Goal: Book appointment/travel/reservation

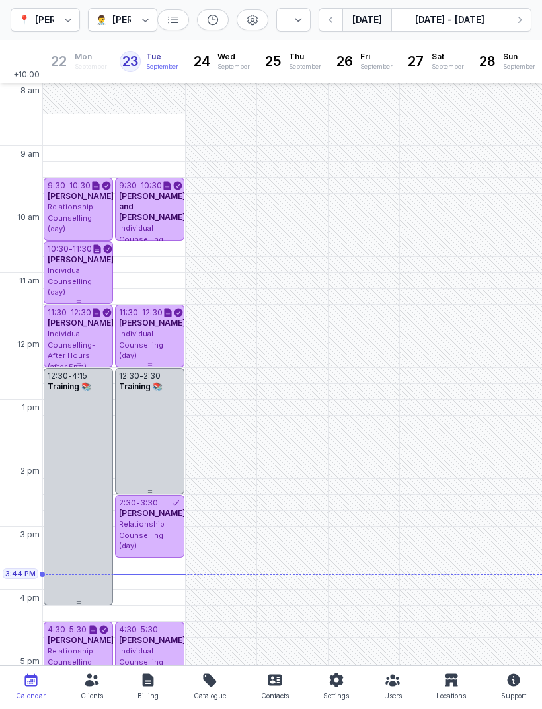
select select "week"
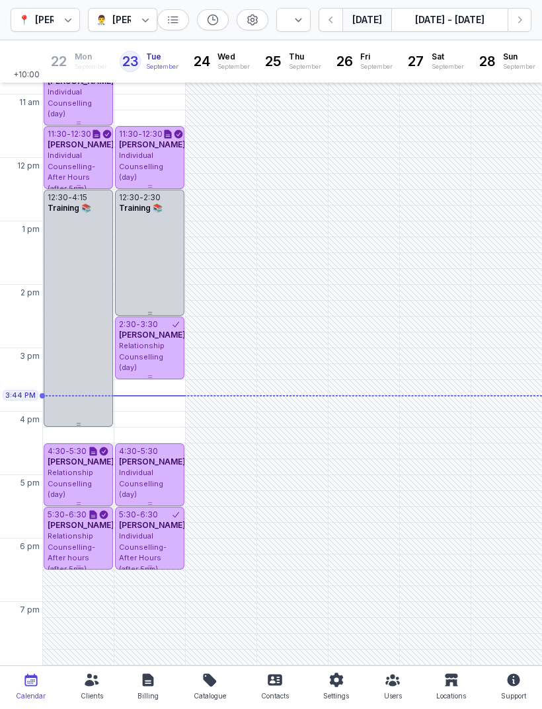
click at [302, 15] on select "Day 3 days Work week Week" at bounding box center [293, 20] width 34 height 24
click at [131, 18] on div "[PERSON_NAME]" at bounding box center [150, 20] width 77 height 16
click at [138, 77] on div "[PERSON_NAME]" at bounding box center [154, 69] width 77 height 13
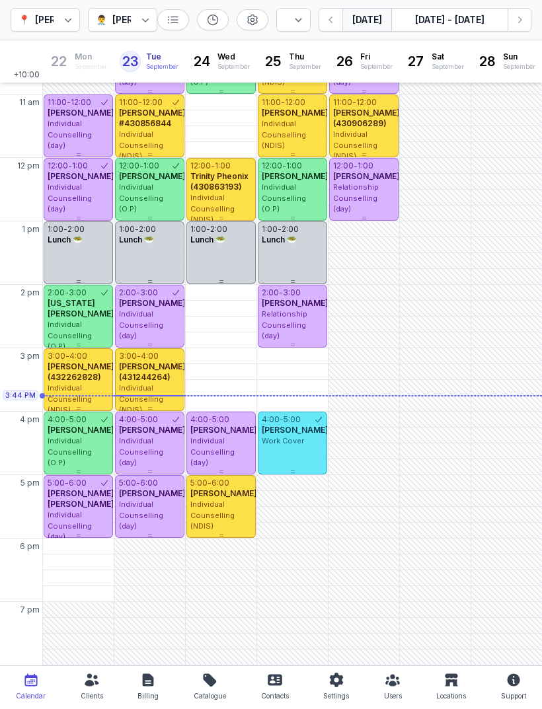
click at [143, 18] on icon at bounding box center [145, 19] width 13 height 13
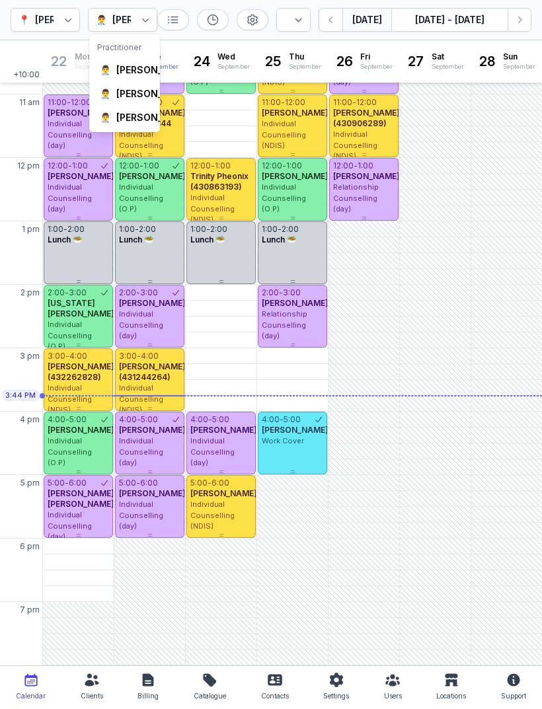
click at [134, 124] on div "[PERSON_NAME]" at bounding box center [154, 117] width 77 height 13
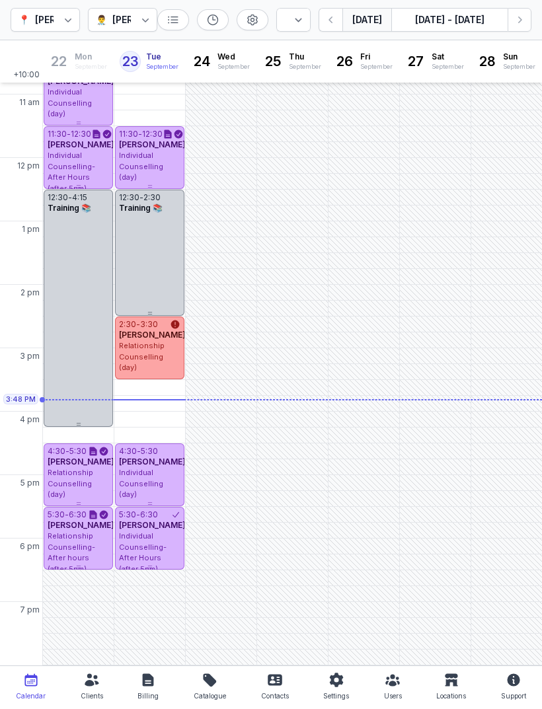
click at [146, 486] on span "Individual Counselling (day)" at bounding box center [141, 483] width 44 height 31
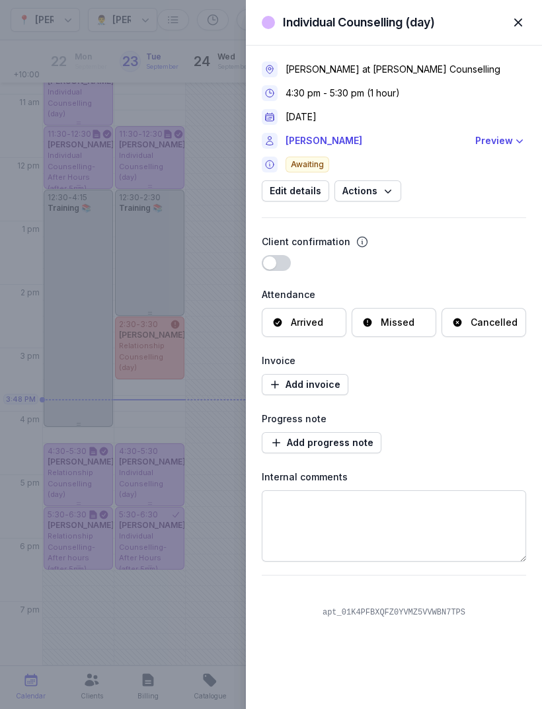
click at [513, 141] on icon "button" at bounding box center [518, 140] width 13 height 13
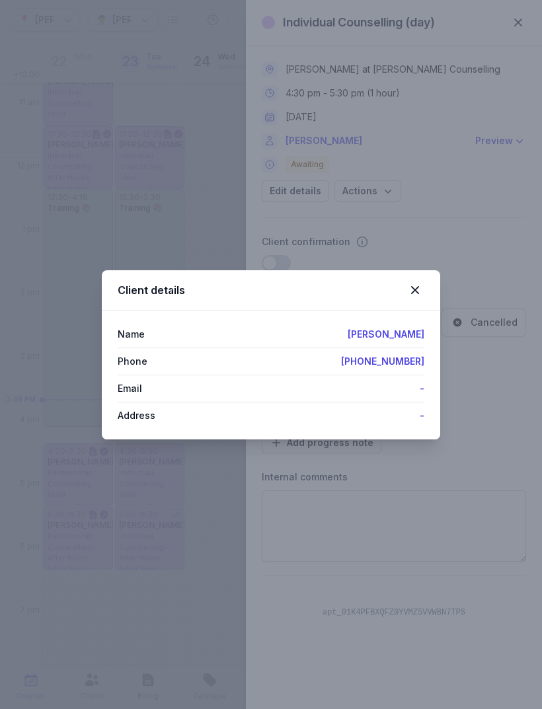
click at [416, 289] on icon at bounding box center [415, 290] width 8 height 8
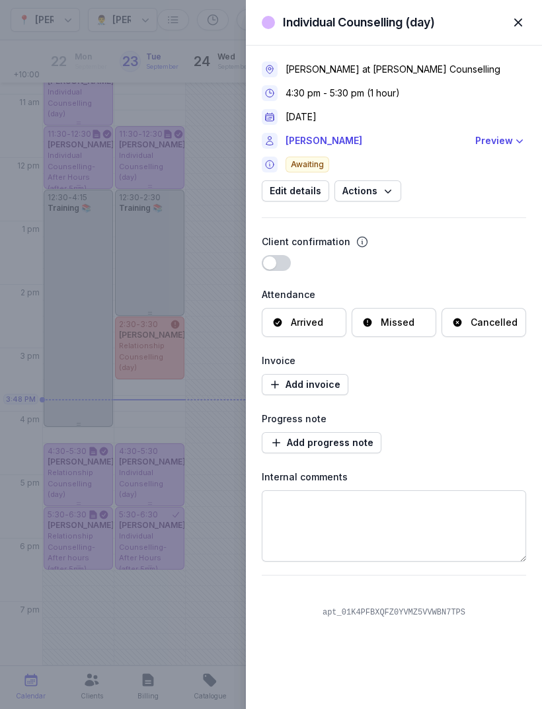
click at [316, 144] on link "[PERSON_NAME]" at bounding box center [376, 141] width 182 height 16
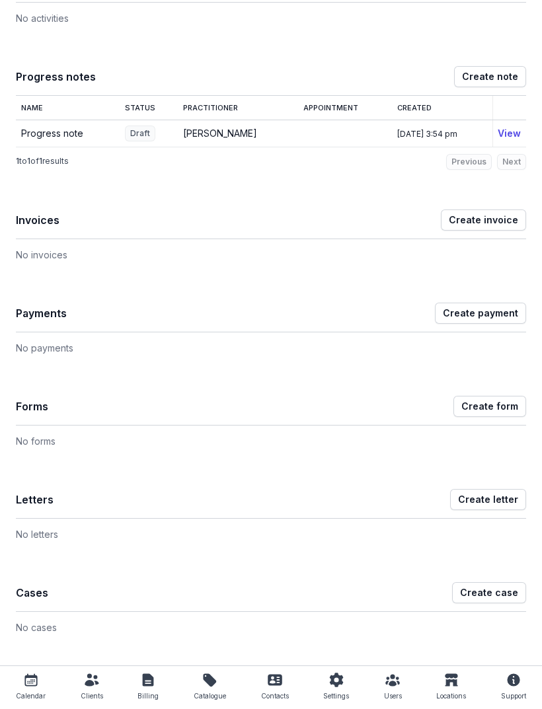
scroll to position [287, 0]
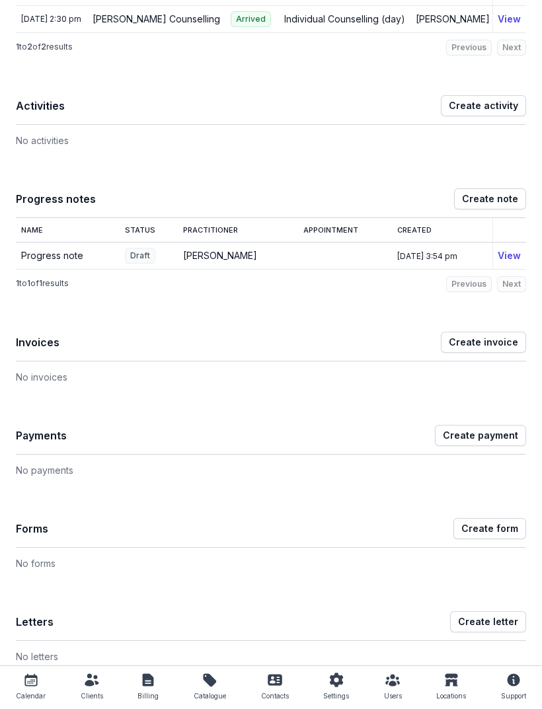
click at [514, 250] on link "View" at bounding box center [508, 255] width 23 height 11
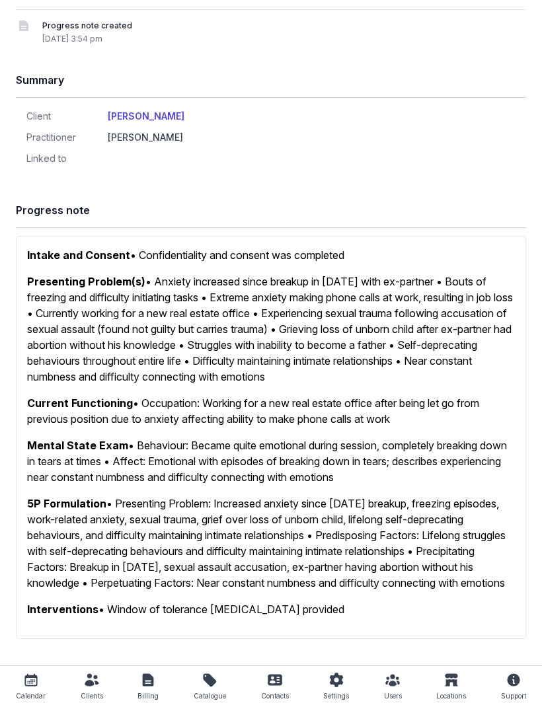
scroll to position [62, 0]
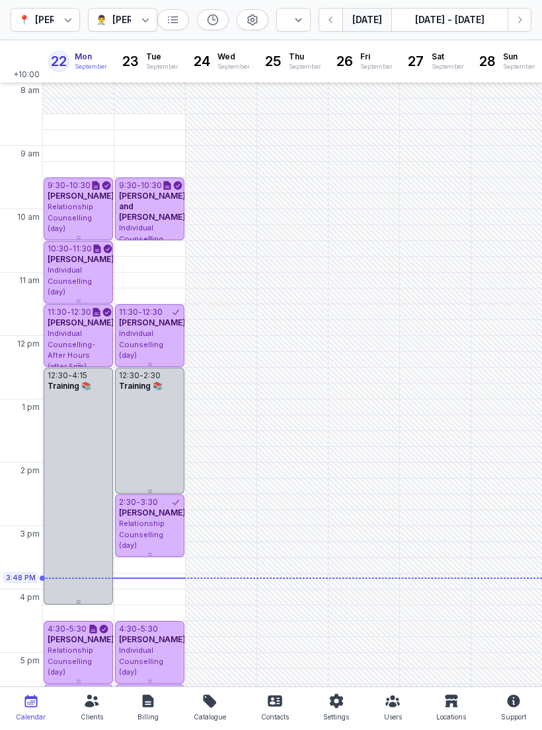
select select "week"
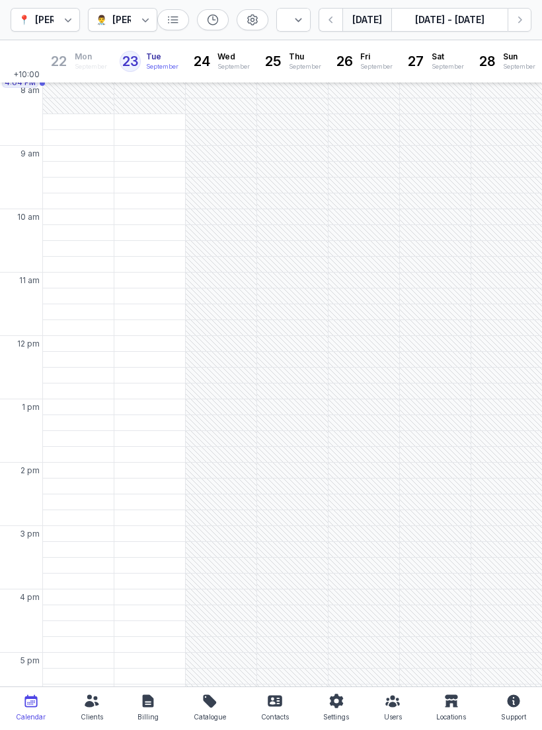
select select "week"
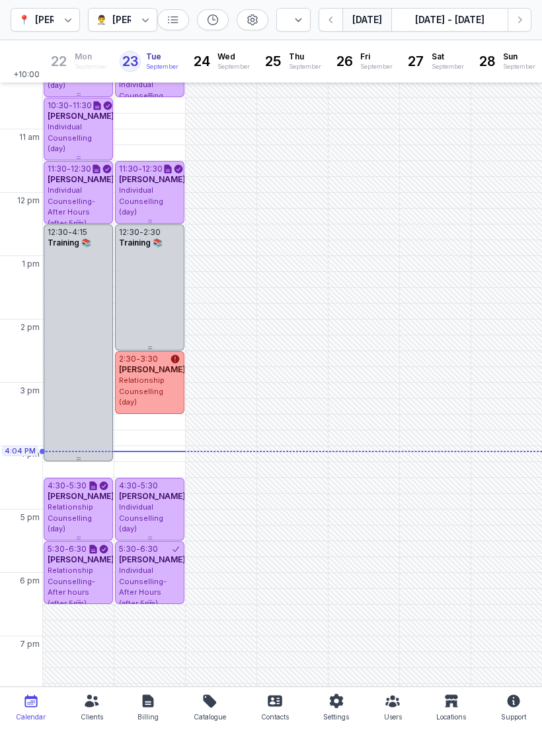
scroll to position [157, 0]
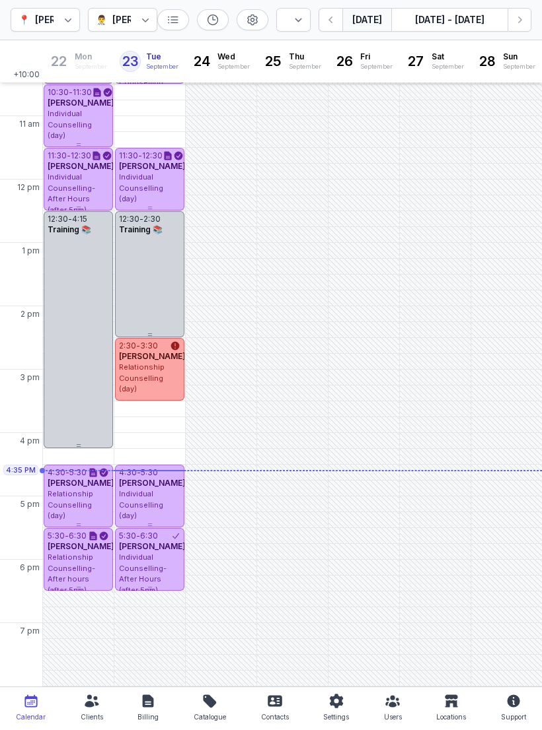
click at [142, 497] on span "Individual Counselling (day)" at bounding box center [141, 504] width 44 height 31
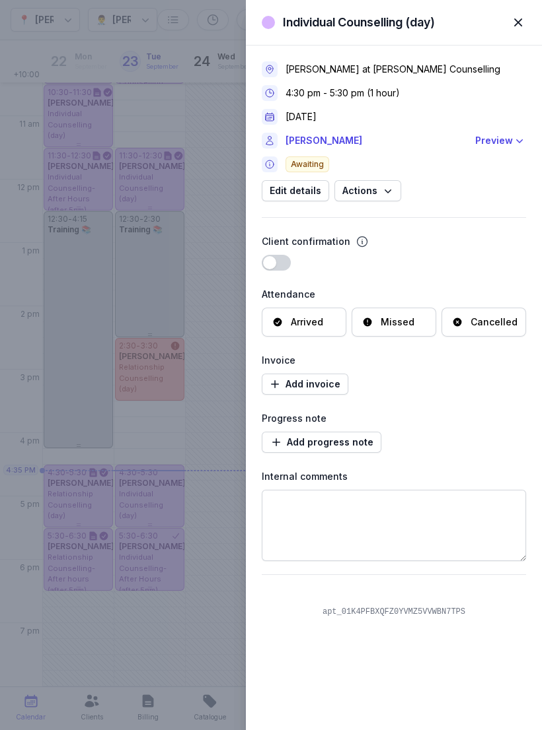
click at [503, 145] on div "Preview" at bounding box center [494, 141] width 38 height 16
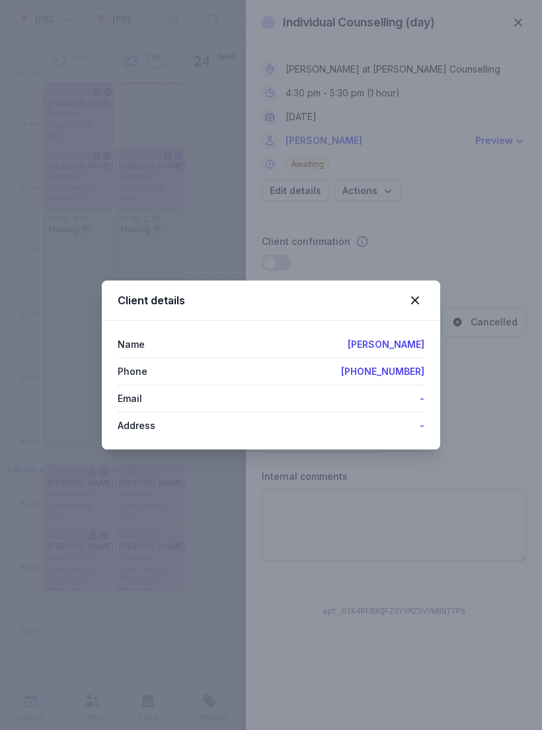
click at [421, 304] on icon at bounding box center [415, 301] width 16 height 16
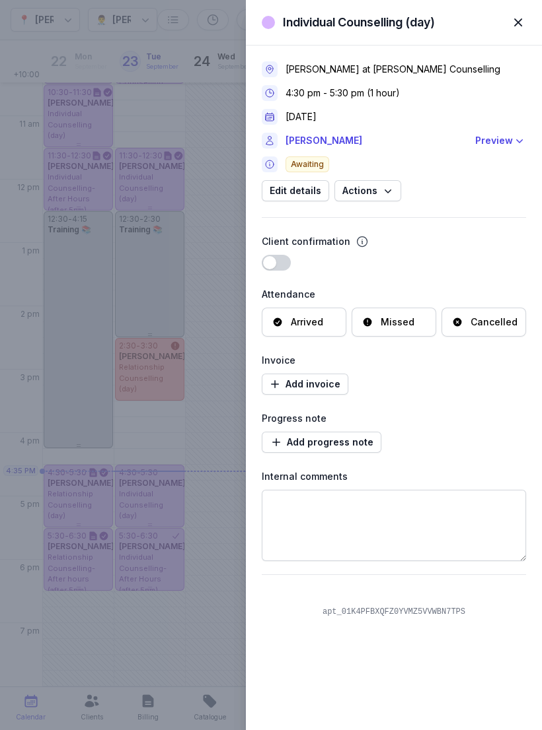
click at [516, 32] on span "button" at bounding box center [517, 22] width 29 height 29
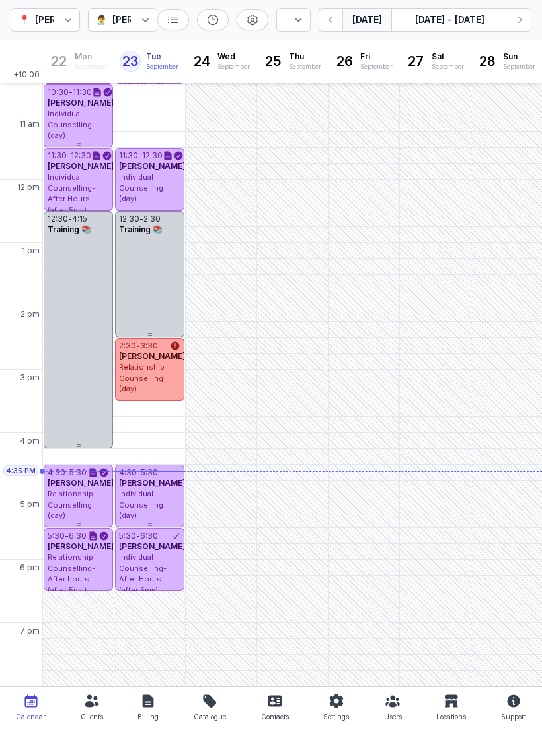
click at [519, 23] on icon "button" at bounding box center [518, 19] width 13 height 13
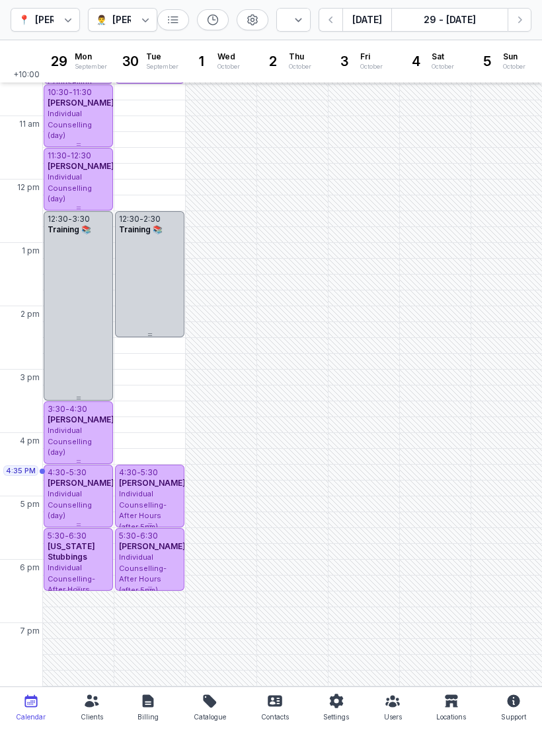
click at [517, 25] on icon "button" at bounding box center [518, 19] width 13 height 13
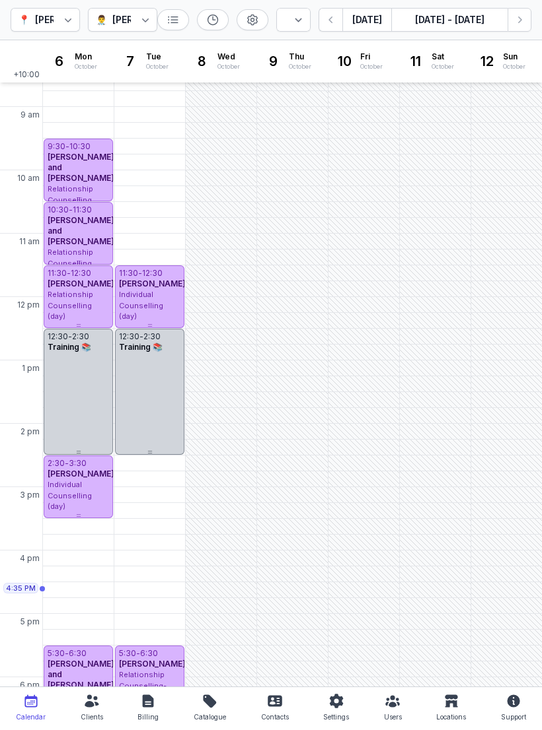
scroll to position [40, 0]
click at [374, 26] on button "[DATE]" at bounding box center [366, 20] width 49 height 24
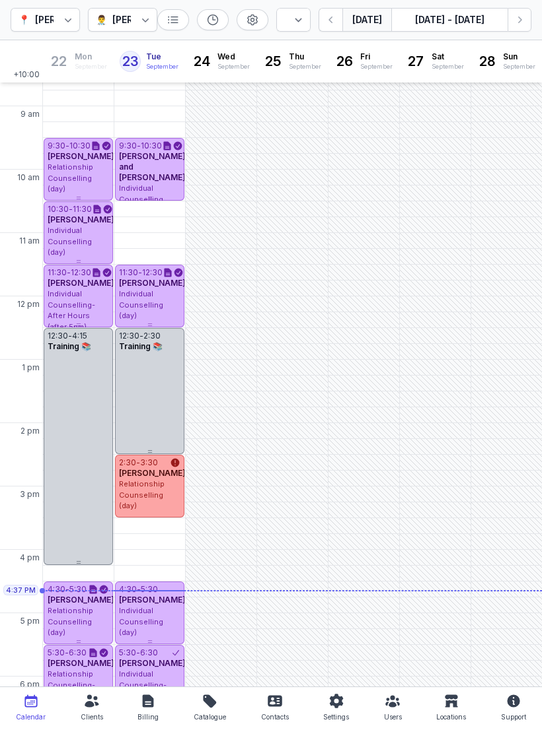
click at [144, 612] on span "Individual Counselling (day)" at bounding box center [141, 621] width 44 height 31
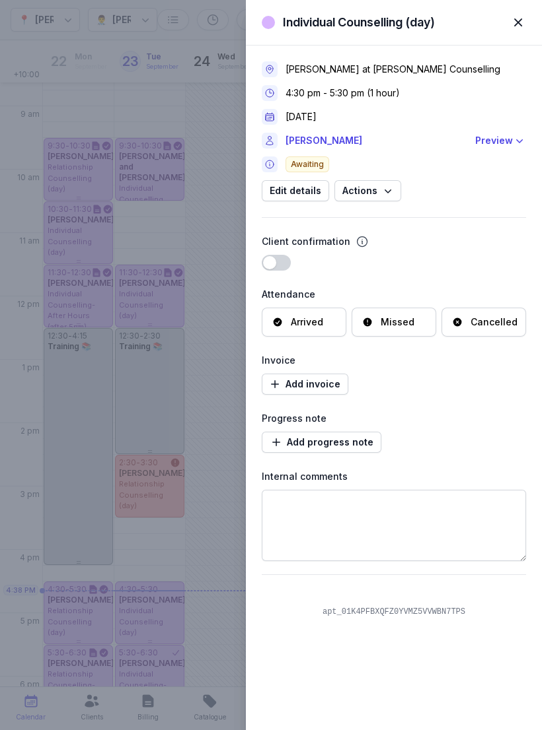
click at [516, 148] on div "Preview" at bounding box center [500, 141] width 51 height 16
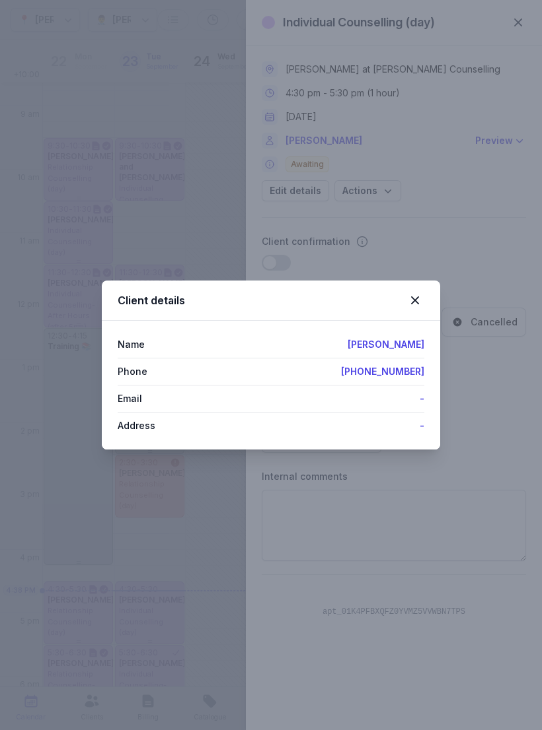
click at [419, 303] on icon at bounding box center [415, 301] width 16 height 16
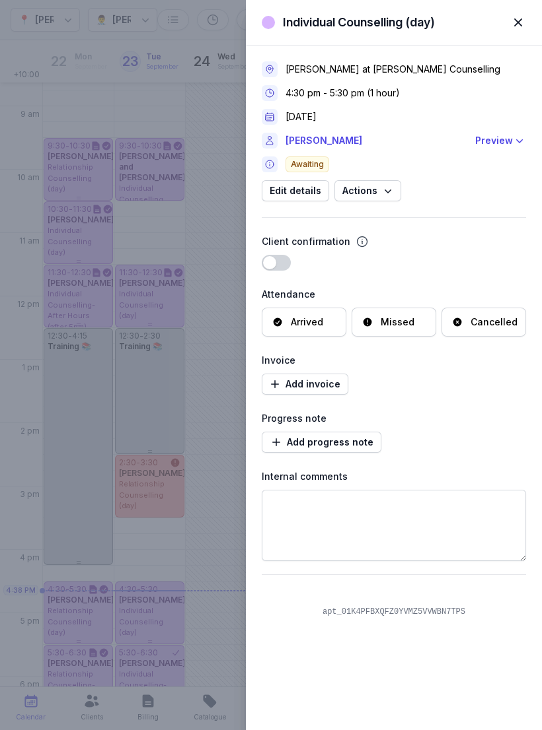
click at [510, 27] on span "button" at bounding box center [517, 22] width 29 height 29
